Goal: Communication & Community: Answer question/provide support

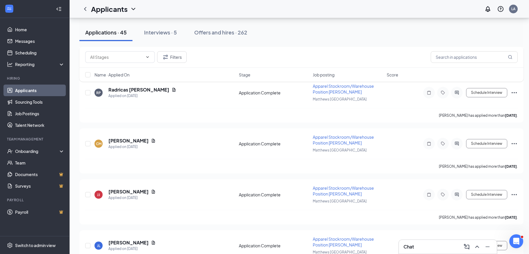
scroll to position [1264, 0]
click at [415, 248] on div "Chat" at bounding box center [447, 246] width 89 height 9
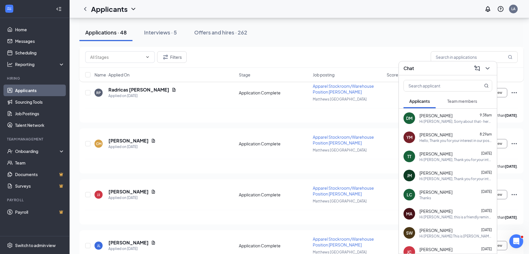
click at [447, 100] on span "Team members" at bounding box center [462, 100] width 30 height 5
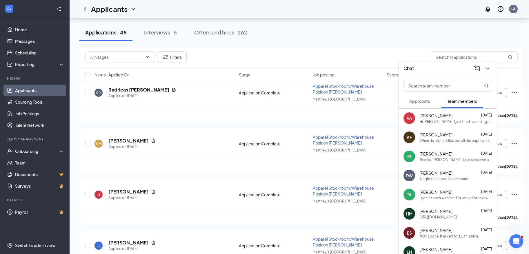
click at [424, 98] on span "Applicants" at bounding box center [419, 100] width 21 height 5
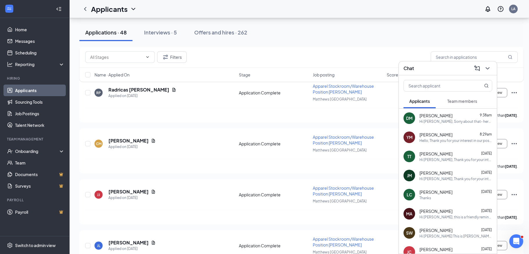
click at [431, 69] on div "Chat" at bounding box center [447, 68] width 89 height 9
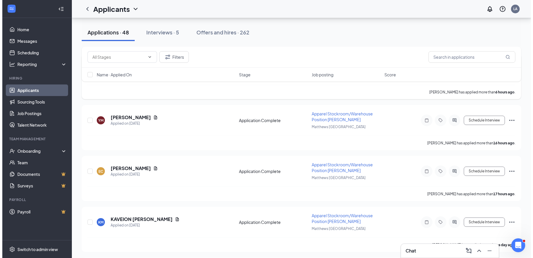
scroll to position [2, 0]
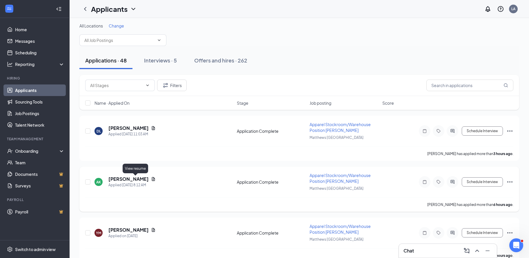
click at [151, 180] on icon "Document" at bounding box center [153, 179] width 5 height 5
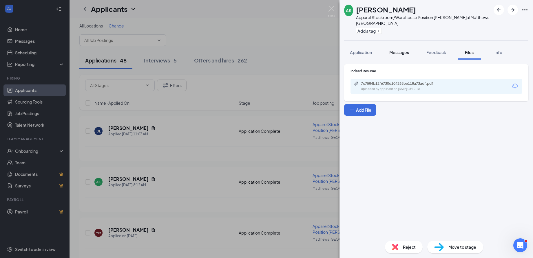
click at [400, 50] on span "Messages" at bounding box center [399, 52] width 20 height 5
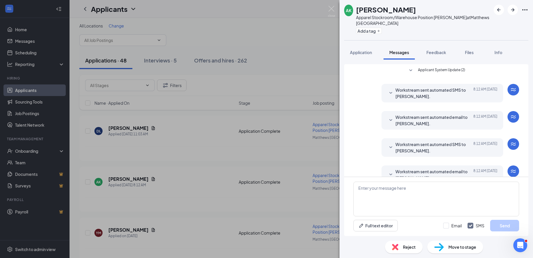
scroll to position [7, 0]
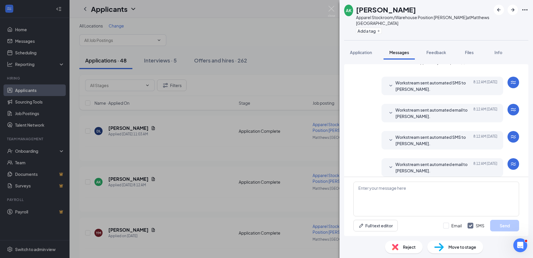
click at [407, 162] on span "Workstream sent automated email to [PERSON_NAME]." at bounding box center [433, 167] width 76 height 13
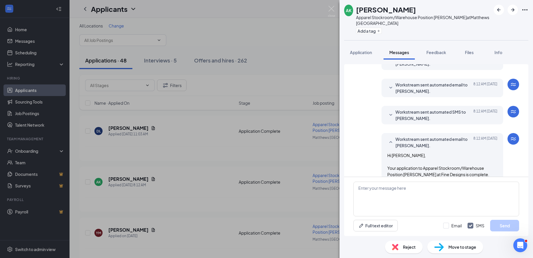
scroll to position [68, 0]
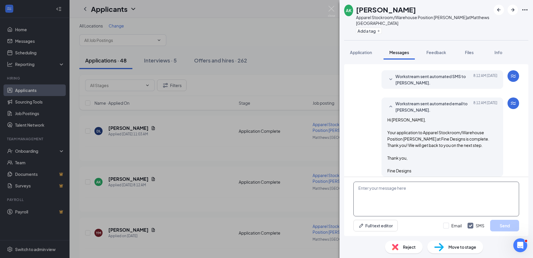
click at [407, 192] on textarea at bounding box center [436, 199] width 166 height 35
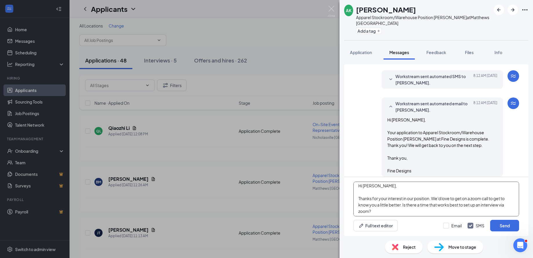
scroll to position [3, 0]
type textarea "Hi [PERSON_NAME], Thanks for your interest in our position. We'd love to get on…"
click at [500, 224] on button "Send" at bounding box center [504, 226] width 29 height 12
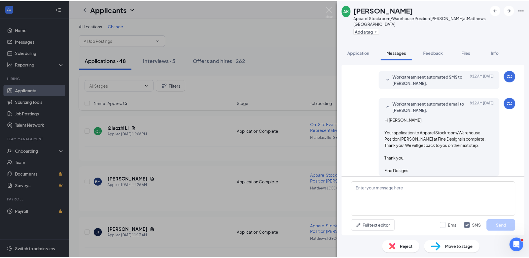
scroll to position [125, 0]
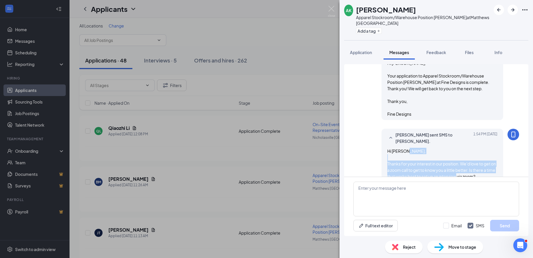
drag, startPoint x: 483, startPoint y: 164, endPoint x: 381, endPoint y: 151, distance: 102.9
click at [381, 151] on div "Lyndsey Adkins sent SMS to Amy Kiser. Today 1:54 PM Hi Amy, Thanks for your int…" at bounding box center [442, 156] width 122 height 54
copy span "Thanks for your interest in our position. We'd love to get on a zoom call to ge…"
click at [329, 8] on img at bounding box center [331, 11] width 7 height 11
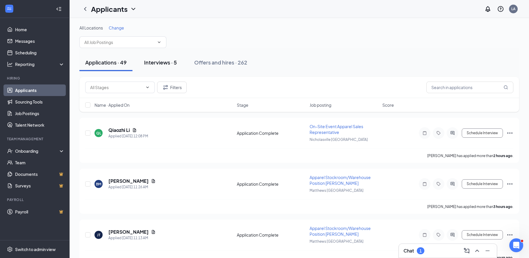
click at [161, 60] on div "Interviews · 5" at bounding box center [160, 62] width 33 height 7
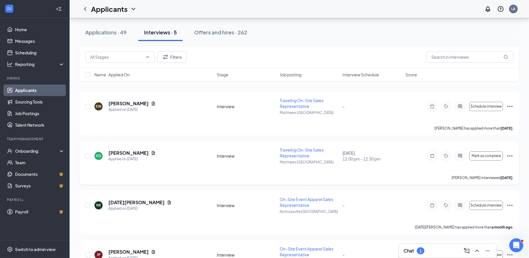
scroll to position [85, 0]
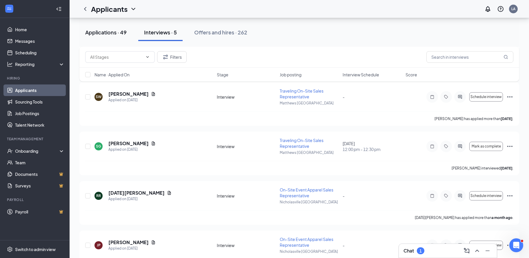
click at [114, 38] on button "Applications · 49" at bounding box center [105, 32] width 53 height 17
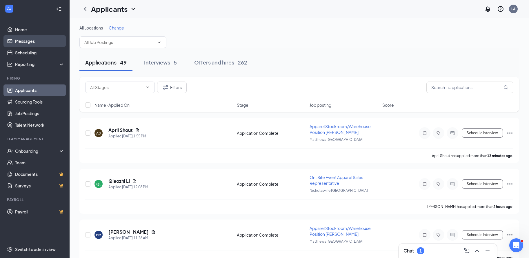
click at [36, 45] on link "Messages" at bounding box center [40, 41] width 50 height 12
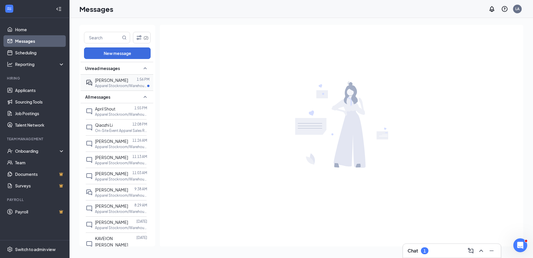
click at [118, 84] on p "Apparel Stockroom/Warehouse Position [PERSON_NAME] at [GEOGRAPHIC_DATA]" at bounding box center [121, 85] width 52 height 5
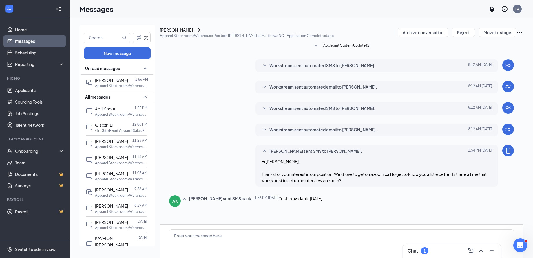
scroll to position [48, 0]
click at [297, 230] on textarea at bounding box center [341, 247] width 345 height 35
click at [212, 230] on textarea "Amy, Sounds great. Can you do 2:30?" at bounding box center [341, 247] width 345 height 35
click at [273, 230] on textarea "Amy, Sounds great. Can you do 2:30?" at bounding box center [341, 247] width 345 height 35
drag, startPoint x: 260, startPoint y: 200, endPoint x: 212, endPoint y: 199, distance: 47.8
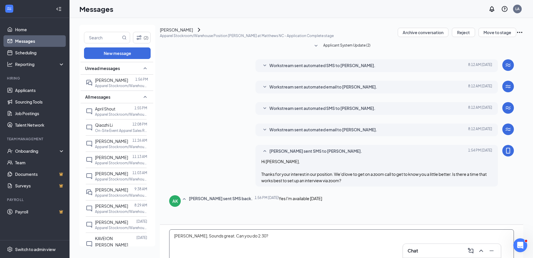
click at [212, 230] on textarea "Amy, Sounds great. Can you do 2:30?" at bounding box center [341, 247] width 345 height 35
click at [211, 230] on textarea "[PERSON_NAME], Sounds great. I have availability coming up at 2:30. Would that …" at bounding box center [341, 247] width 345 height 35
type textarea "[PERSON_NAME], Sounds great. I have availability coming up at 2:30. Would that …"
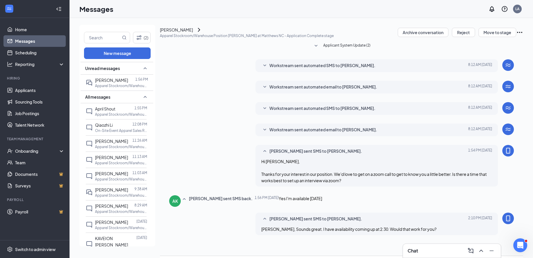
scroll to position [80, 0]
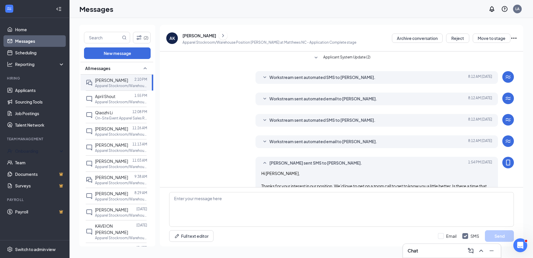
scroll to position [80, 0]
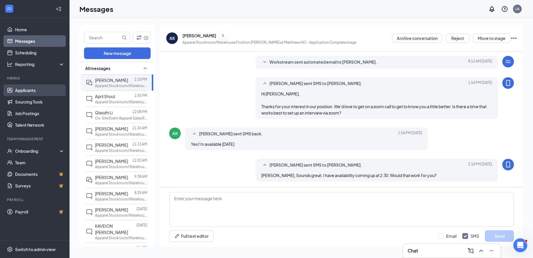
click at [42, 90] on link "Applicants" at bounding box center [40, 91] width 50 height 12
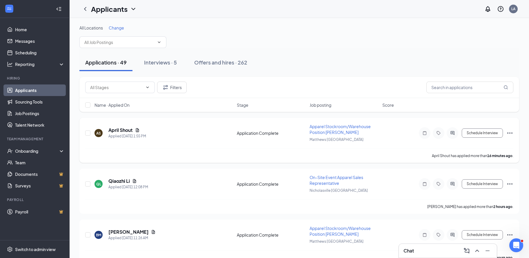
click at [135, 132] on icon "Document" at bounding box center [137, 130] width 5 height 5
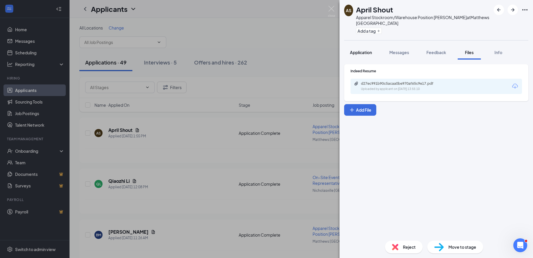
click at [367, 51] on button "Application" at bounding box center [361, 52] width 34 height 14
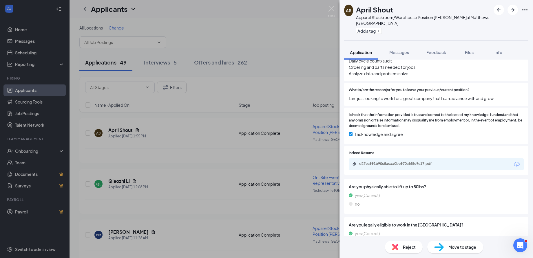
scroll to position [337, 0]
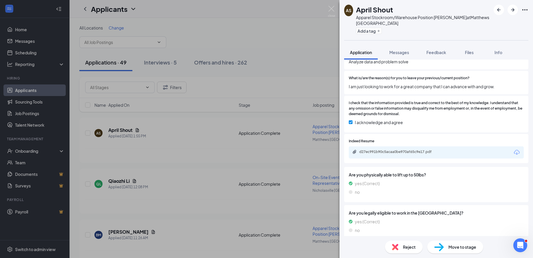
click at [172, 119] on div "AS April Shout Apparel Stockroom/Warehouse Position Matthews at Matthews NC Add…" at bounding box center [266, 129] width 533 height 258
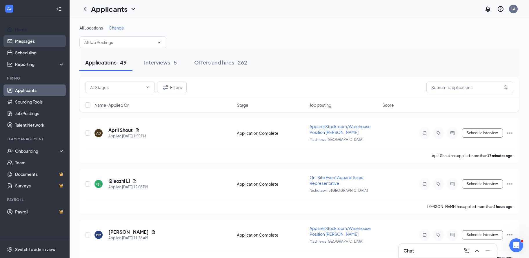
click at [42, 38] on link "Messages" at bounding box center [40, 41] width 50 height 12
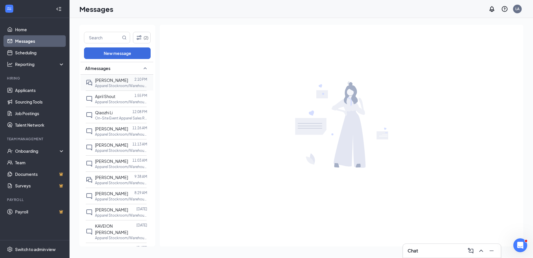
click at [128, 80] on div at bounding box center [131, 80] width 6 height 6
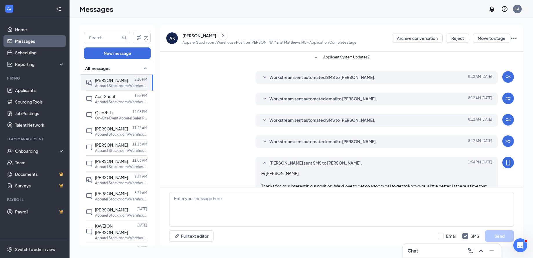
scroll to position [80, 0]
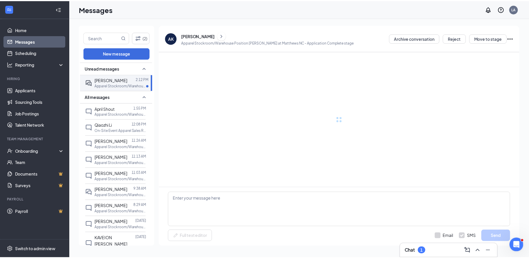
scroll to position [111, 0]
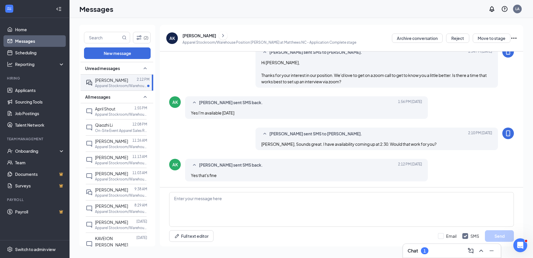
click at [430, 249] on div "Chat 1" at bounding box center [451, 250] width 89 height 9
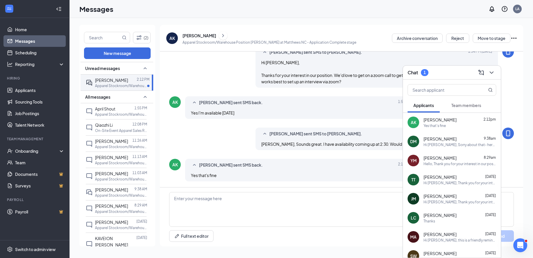
click at [458, 109] on button "Team members" at bounding box center [465, 105] width 41 height 14
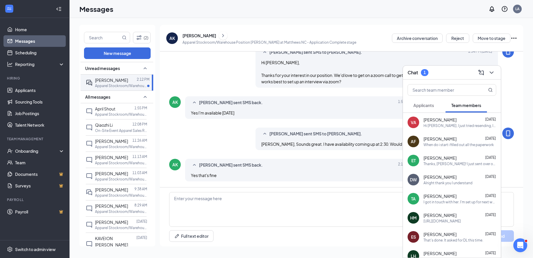
click at [423, 104] on span "Applicants" at bounding box center [423, 105] width 21 height 5
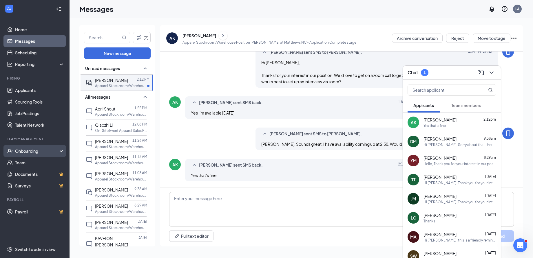
click at [35, 154] on div "Onboarding" at bounding box center [37, 151] width 45 height 6
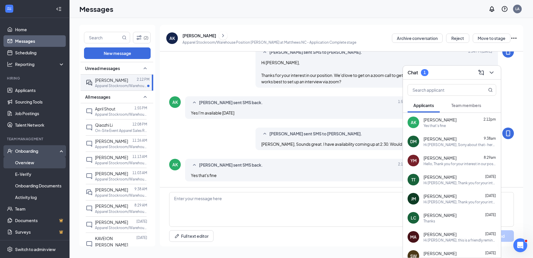
click at [39, 162] on link "Overview" at bounding box center [40, 163] width 50 height 12
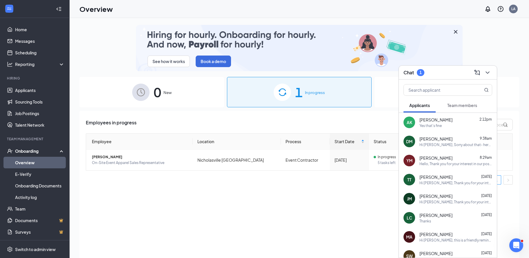
click at [460, 120] on div "Amy Kiser 2:12pm" at bounding box center [455, 120] width 73 height 6
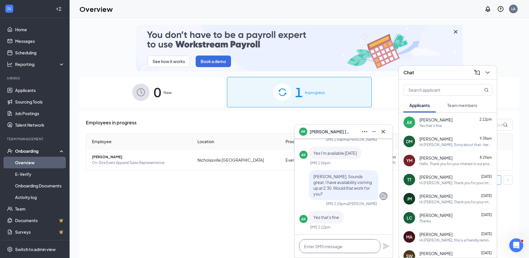
click at [347, 246] on textarea at bounding box center [339, 247] width 81 height 14
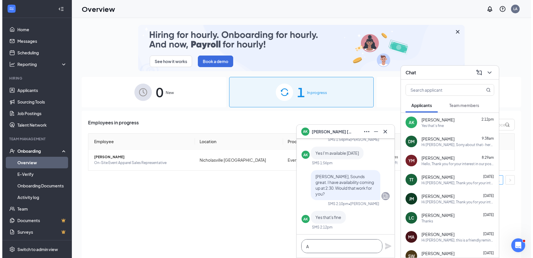
scroll to position [0, 0]
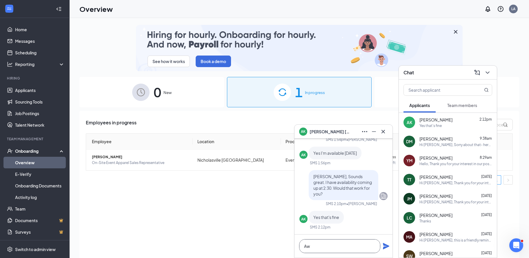
type textarea "A"
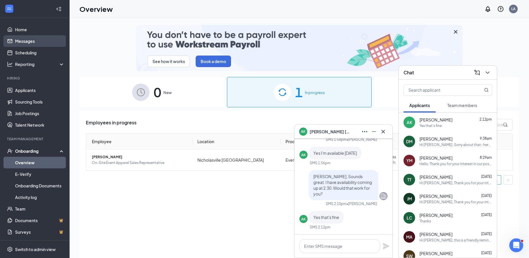
click at [34, 37] on link "Messages" at bounding box center [40, 41] width 50 height 12
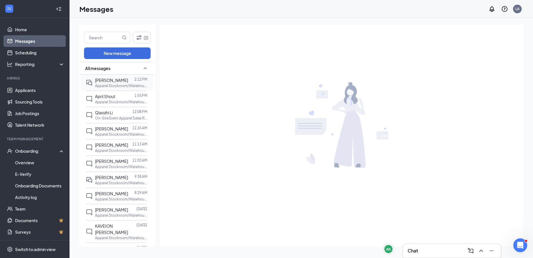
click at [100, 82] on span "[PERSON_NAME]" at bounding box center [111, 80] width 33 height 5
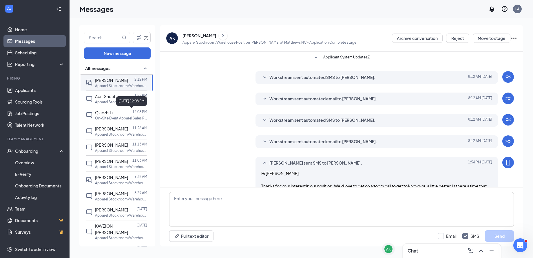
scroll to position [111, 0]
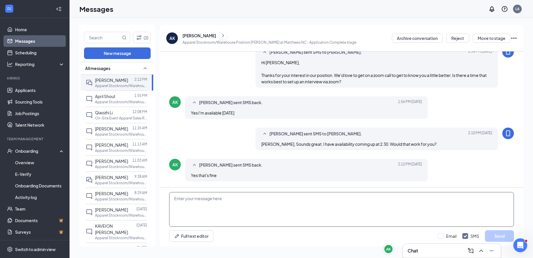
click at [220, 197] on textarea at bounding box center [341, 209] width 345 height 35
type textarea "Awesome. I'll send over an invite link shortly"
click at [494, 237] on button "Send" at bounding box center [499, 237] width 29 height 12
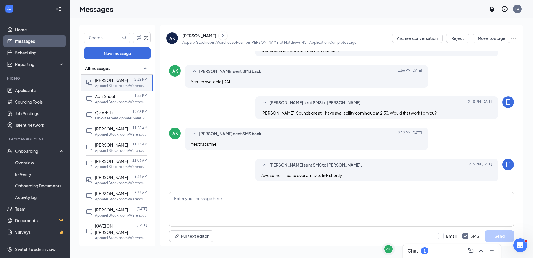
scroll to position [55, 0]
click at [114, 75] on div "Amy Kiser 2:12 PM Apparel Stockroom/Warehouse Position Matthews at Matthews NC" at bounding box center [116, 83] width 61 height 16
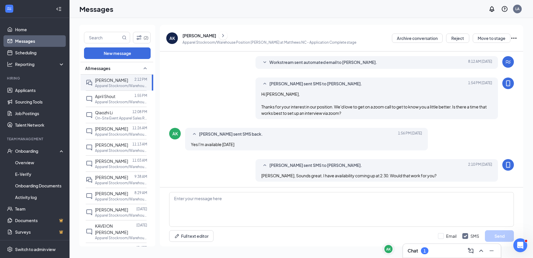
scroll to position [142, 0]
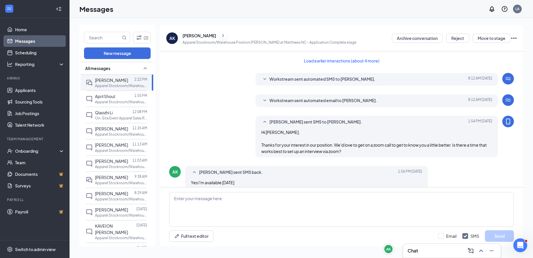
scroll to position [220, 0]
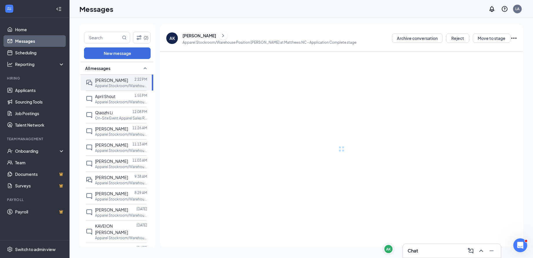
scroll to position [220, 0]
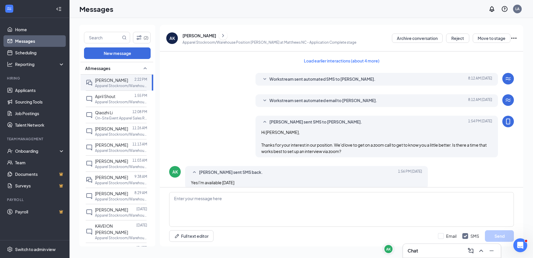
scroll to position [220, 0]
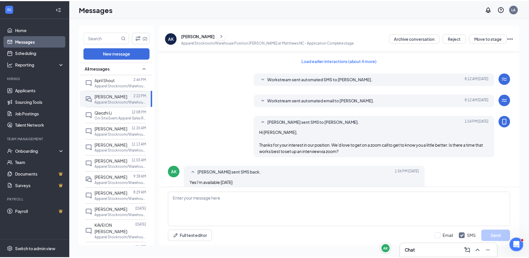
scroll to position [220, 0]
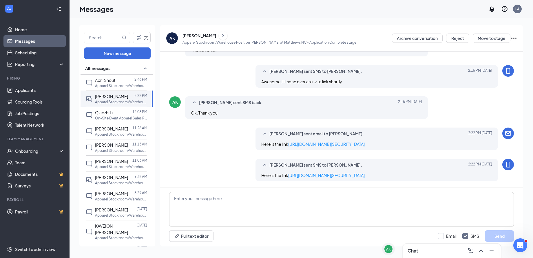
click at [421, 251] on div "Chat" at bounding box center [451, 250] width 89 height 9
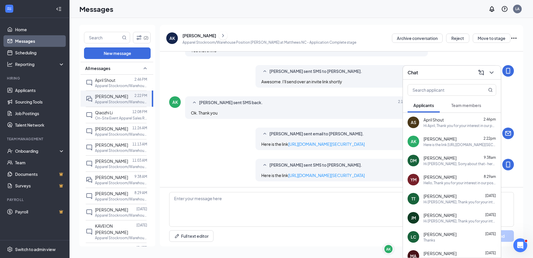
click at [467, 103] on span "Team members" at bounding box center [466, 105] width 30 height 5
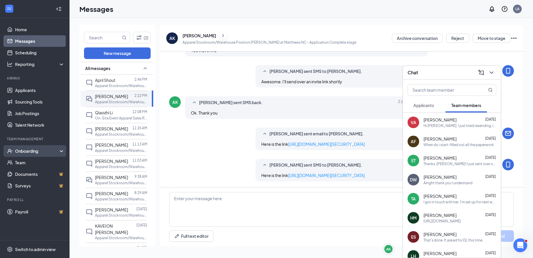
click at [33, 151] on div "Onboarding" at bounding box center [37, 151] width 45 height 6
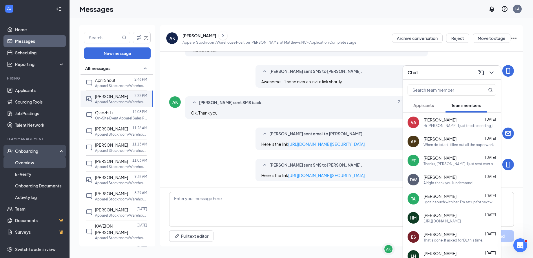
click at [35, 162] on link "Overview" at bounding box center [40, 163] width 50 height 12
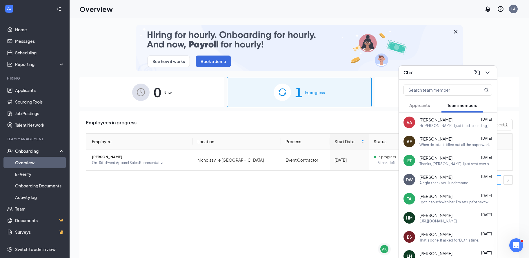
click at [423, 73] on div "Chat" at bounding box center [447, 72] width 89 height 9
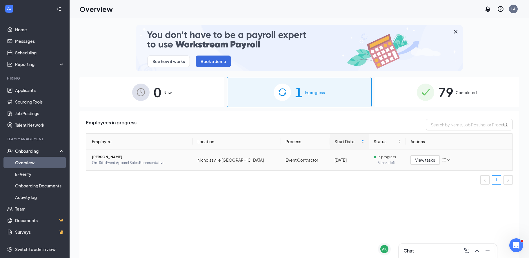
click at [447, 161] on icon "down" at bounding box center [448, 160] width 4 height 4
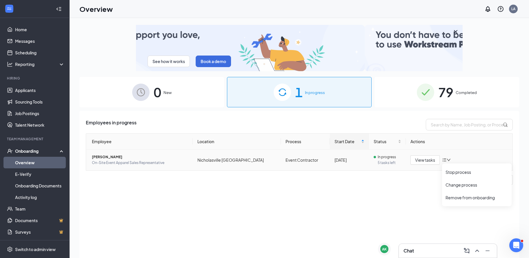
click at [392, 159] on div "In progress" at bounding box center [387, 157] width 28 height 6
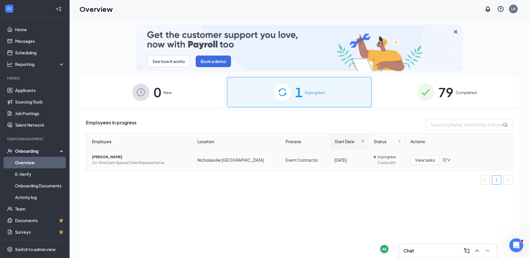
click at [369, 161] on td "In progress 5 tasks left" at bounding box center [387, 160] width 37 height 21
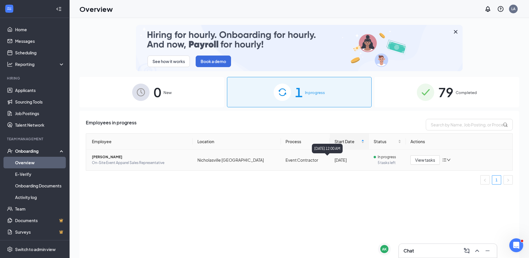
click at [334, 158] on div "[DATE]" at bounding box center [349, 160] width 30 height 6
click at [377, 156] on span "In progress" at bounding box center [386, 157] width 18 height 6
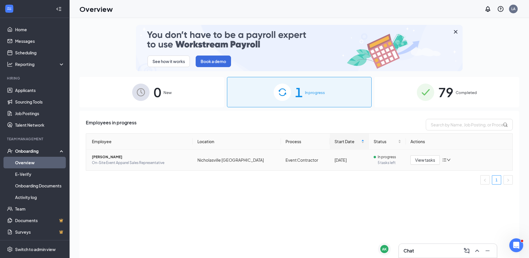
click at [141, 162] on span "On-Site Event Apparel Sales Representative" at bounding box center [140, 163] width 96 height 6
